Goal: Navigation & Orientation: Find specific page/section

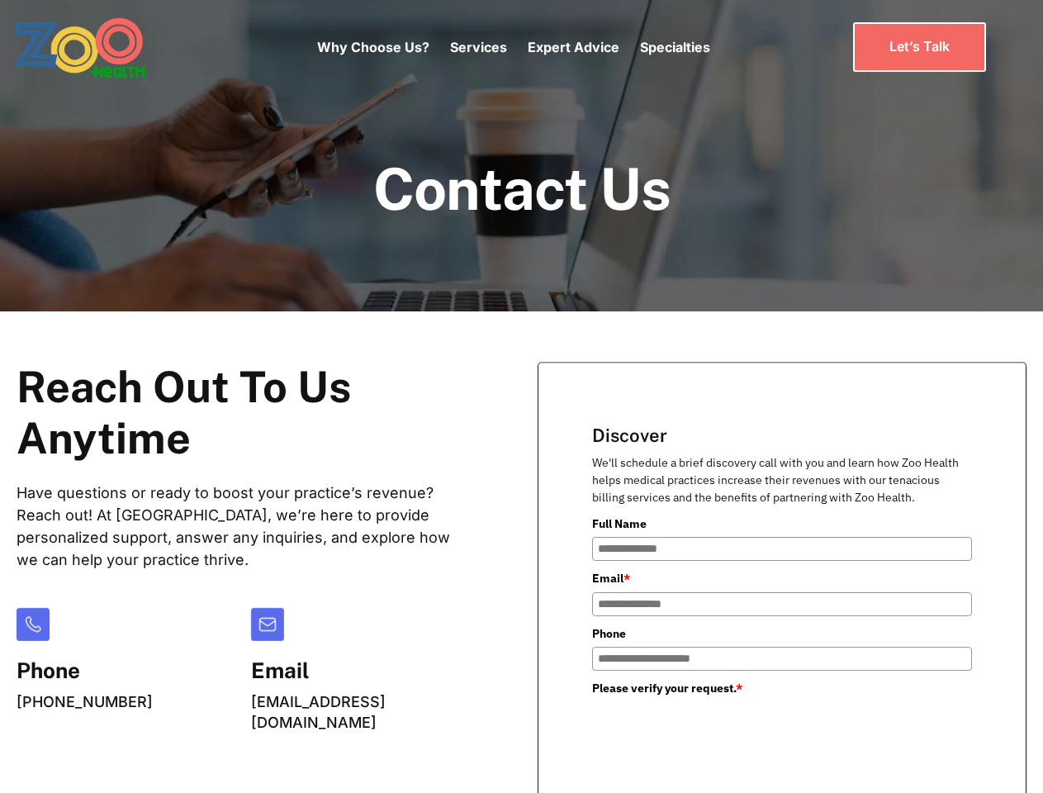
click at [513, 47] on div "Why Choose Us? Services Chronic Care Management Contract Optimization Denial An…" at bounding box center [513, 46] width 393 height 69
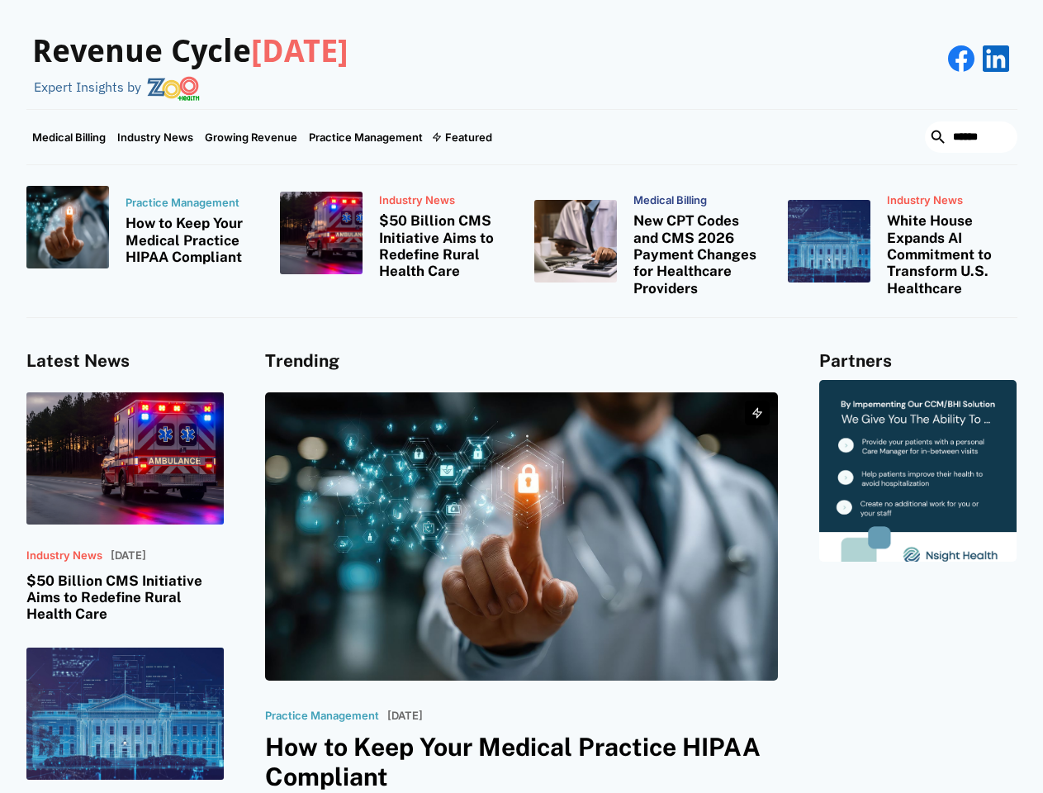
click at [461, 137] on div "Featured" at bounding box center [468, 136] width 47 height 13
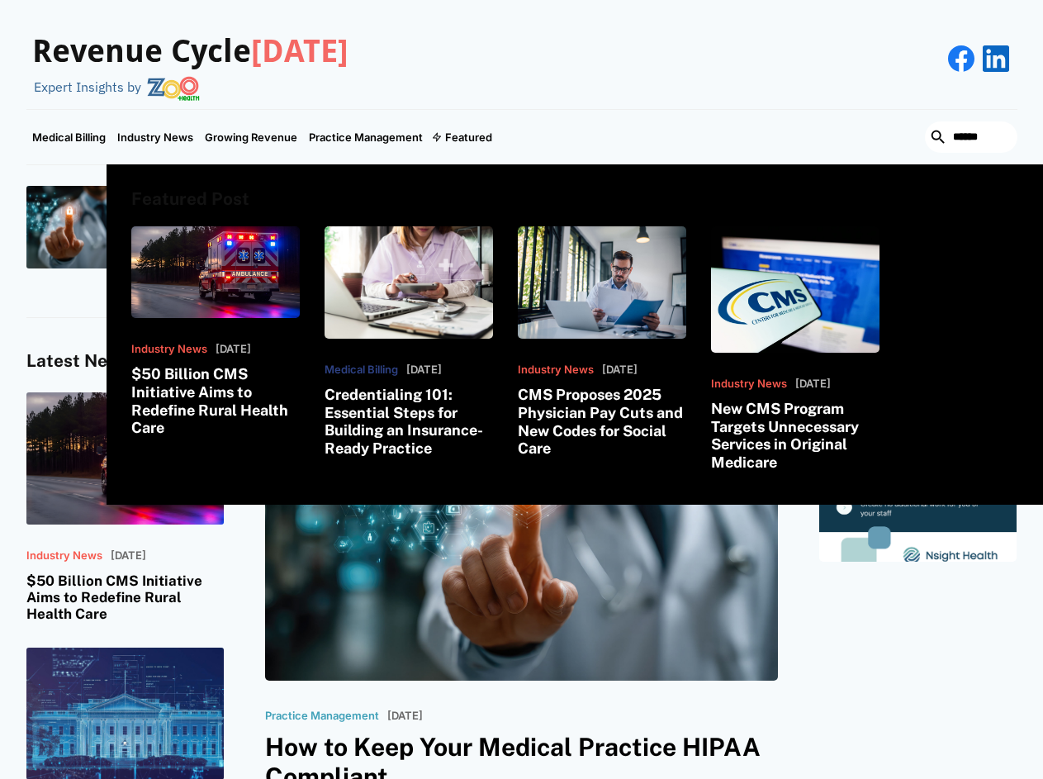
click at [864, 779] on html "Revenue Cycle [DATE] Expert Insights by Medical Billing Industry News Growing R…" at bounding box center [521, 389] width 1043 height 779
